Goal: Transaction & Acquisition: Obtain resource

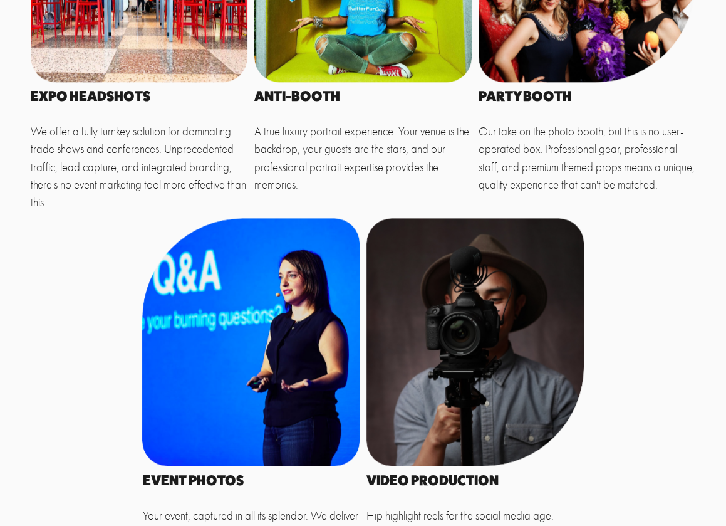
scroll to position [940, 0]
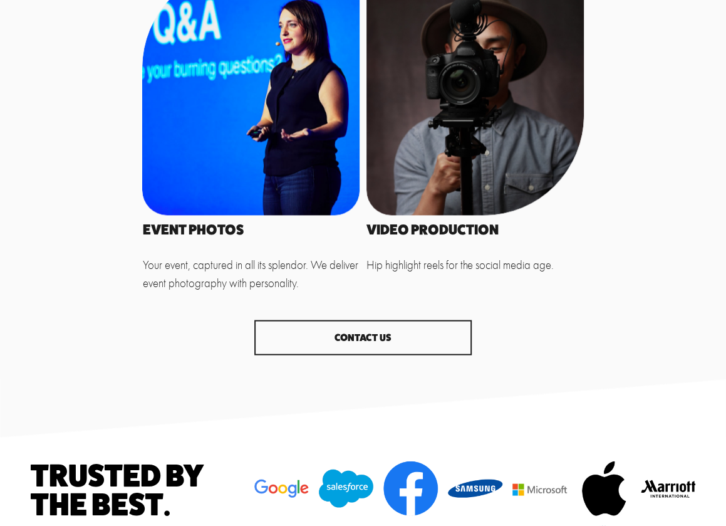
click at [248, 185] on div at bounding box center [250, 90] width 217 height 247
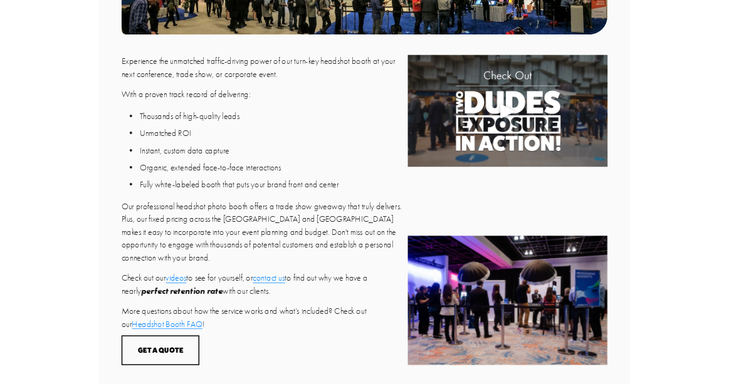
scroll to position [564, 0]
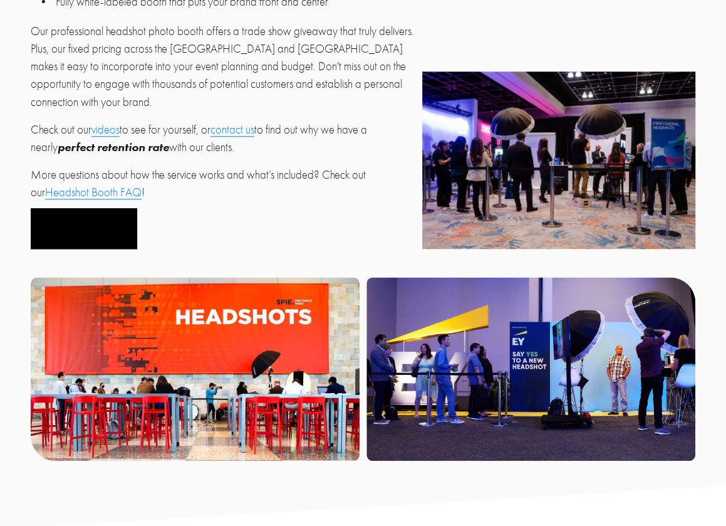
click at [114, 208] on button "Get a Quote" at bounding box center [84, 228] width 107 height 41
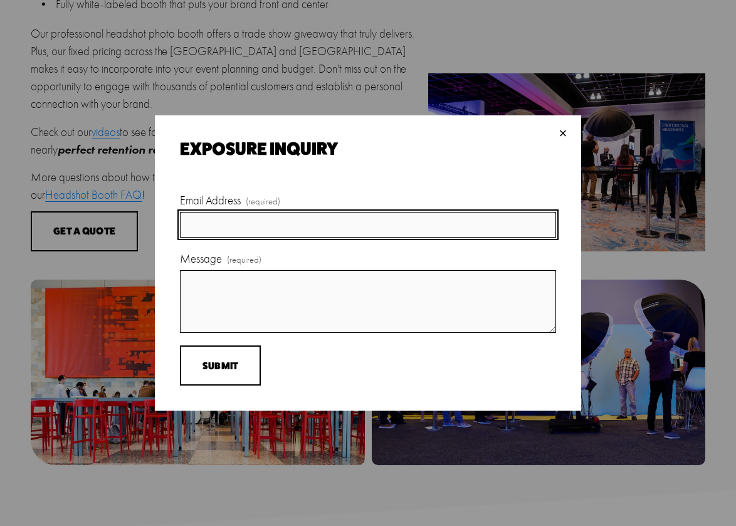
click at [261, 218] on input "Email Address (required)" at bounding box center [368, 224] width 376 height 25
type input "[EMAIL_ADDRESS][DOMAIN_NAME]"
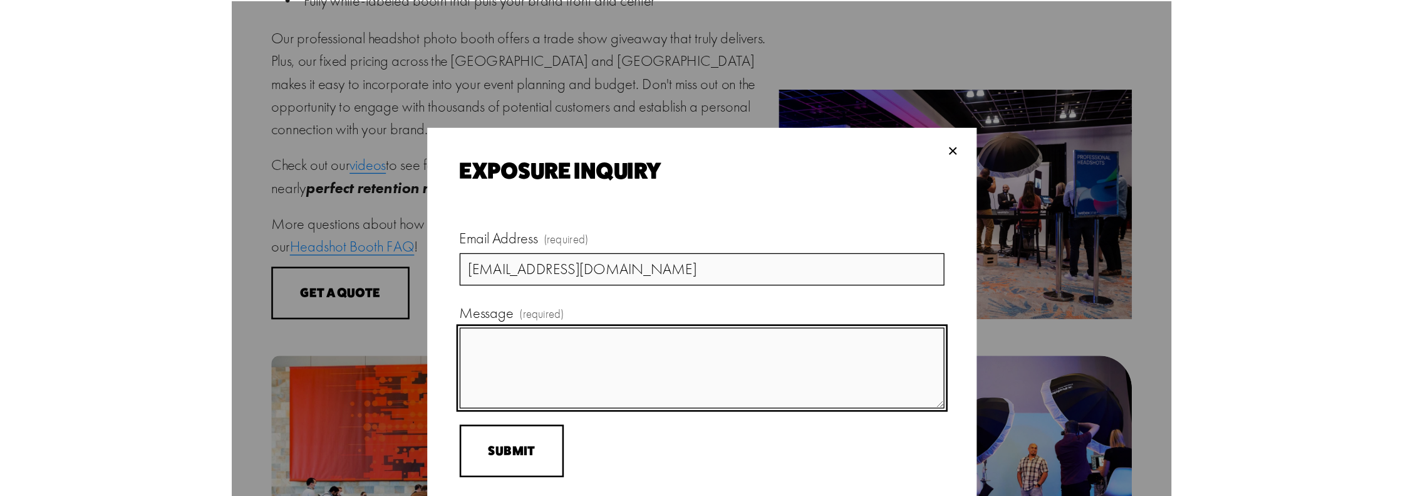
scroll to position [576, 0]
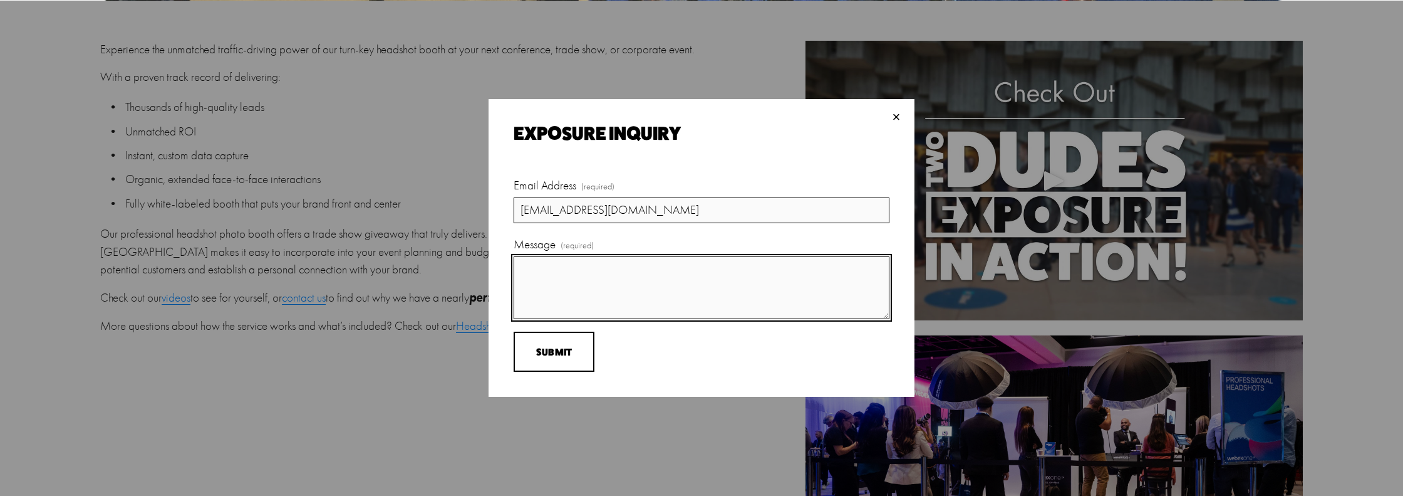
click at [573, 274] on textarea "Message (required)" at bounding box center [702, 287] width 376 height 63
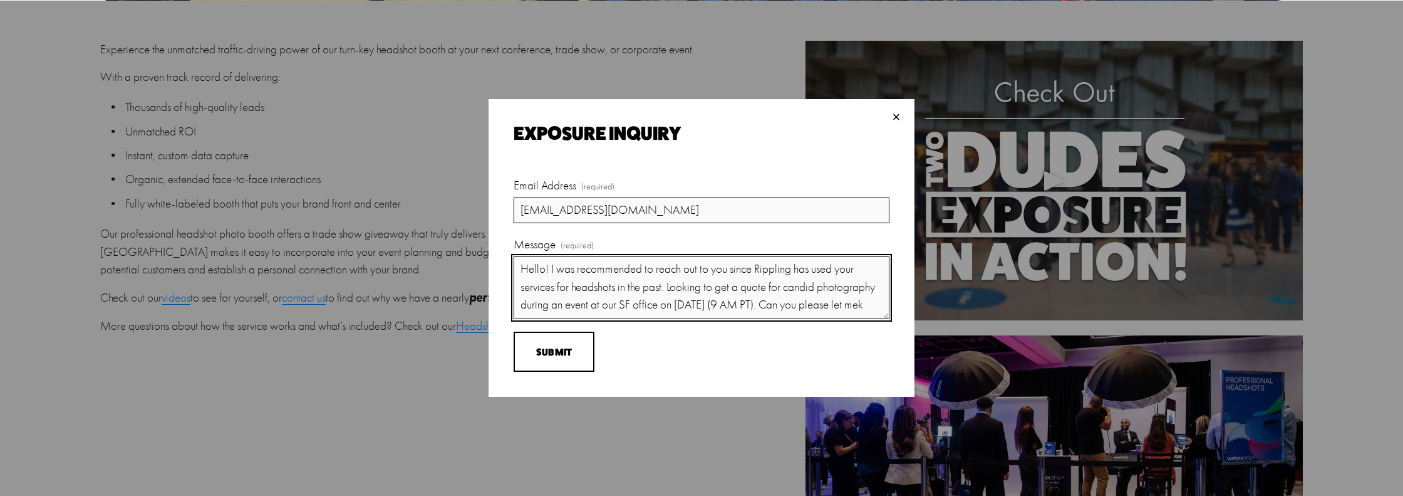
scroll to position [11, 0]
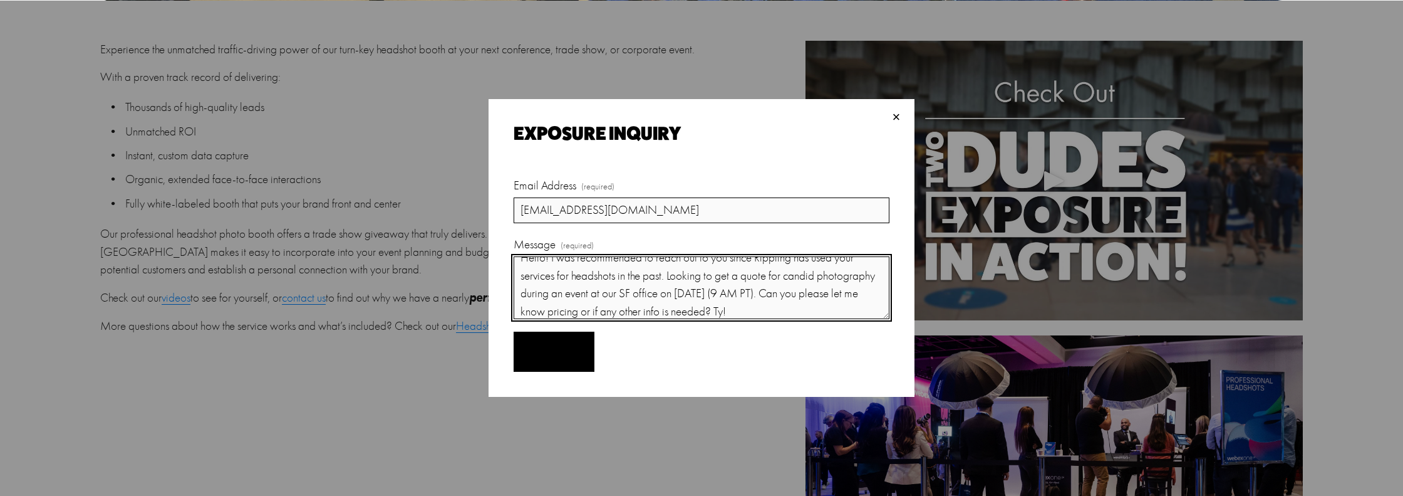
type textarea "Hello! I was recommended to reach out to you since Rippling has used your servi…"
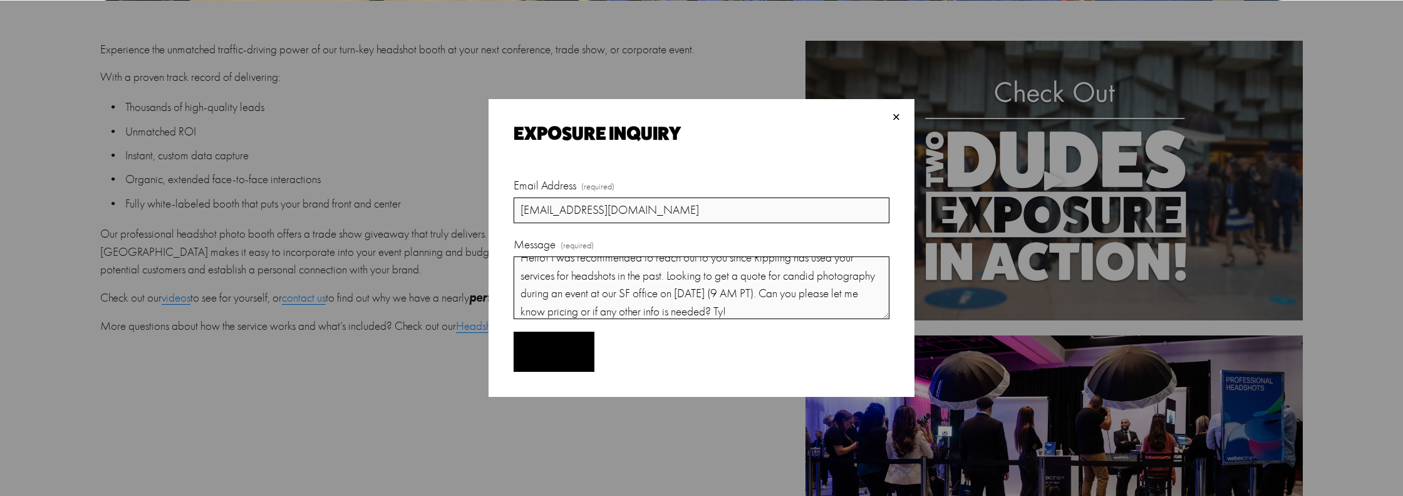
click at [552, 359] on button "Submit Submit" at bounding box center [554, 351] width 81 height 41
